Goal: Task Accomplishment & Management: Manage account settings

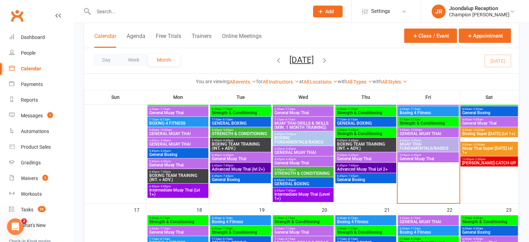
click at [497, 163] on span "JOONDALUP CATCH-UP" at bounding box center [489, 163] width 55 height 4
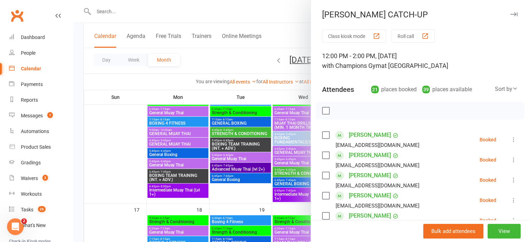
click at [284, 23] on div at bounding box center [302, 121] width 456 height 242
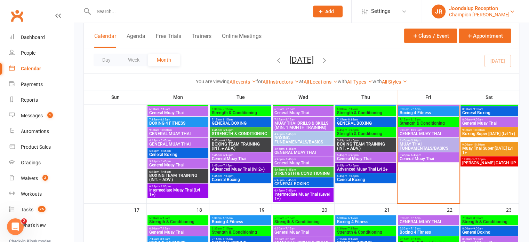
click at [497, 15] on div "Champion Gym Joondalup" at bounding box center [479, 14] width 61 height 6
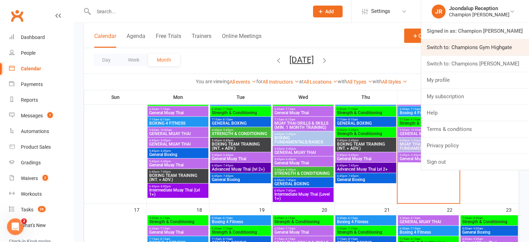
click at [485, 47] on link "Switch to: Champions Gym Highgate" at bounding box center [476, 47] width 108 height 16
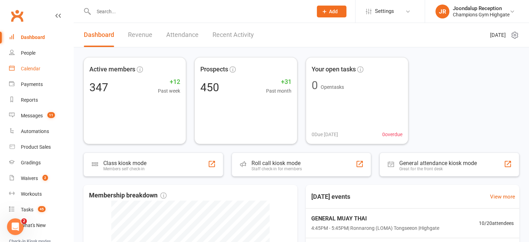
click at [33, 69] on div "Calendar" at bounding box center [30, 69] width 19 height 6
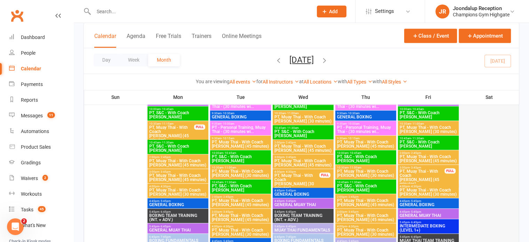
scroll to position [1144, 0]
